Goal: Task Accomplishment & Management: Manage account settings

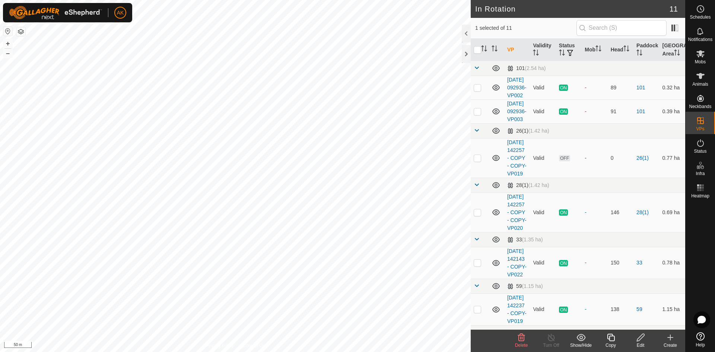
click at [523, 342] on icon at bounding box center [521, 337] width 9 height 9
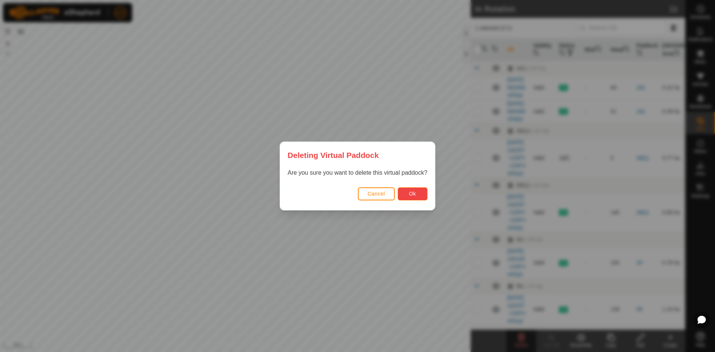
click at [412, 188] on button "Ok" at bounding box center [413, 193] width 30 height 13
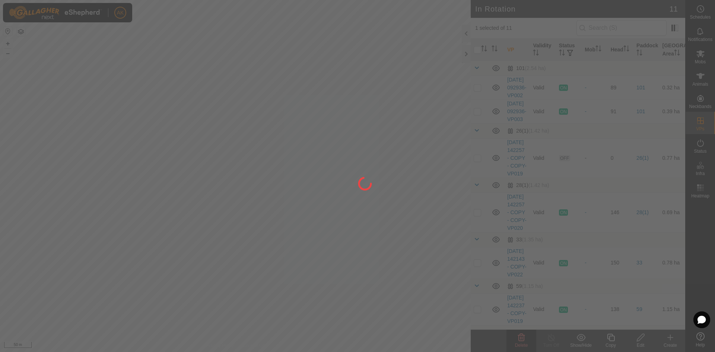
checkbox input "false"
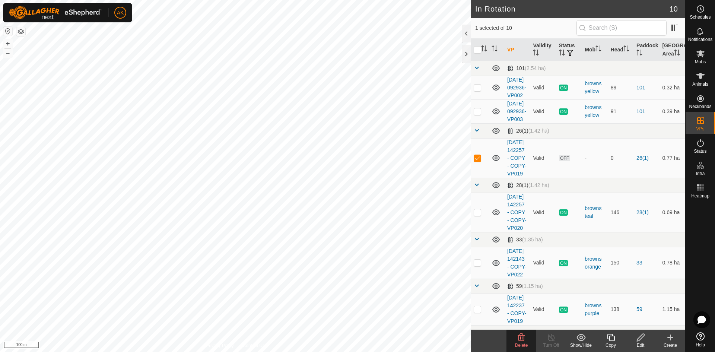
click at [522, 336] on icon at bounding box center [521, 337] width 9 height 9
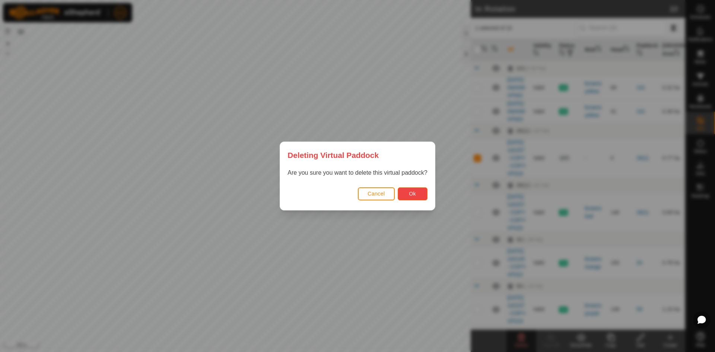
click at [411, 193] on span "Ok" at bounding box center [412, 194] width 7 height 6
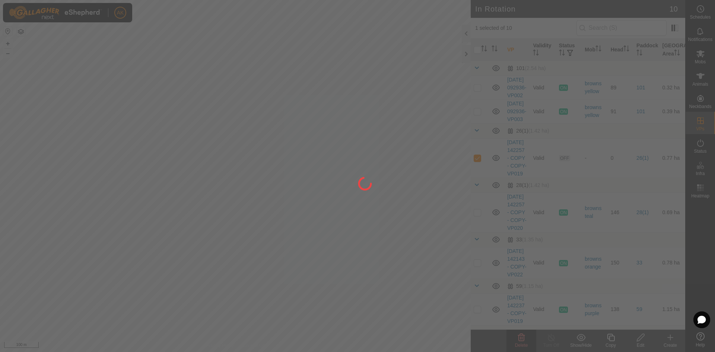
checkbox input "false"
